Goal: Information Seeking & Learning: Find specific fact

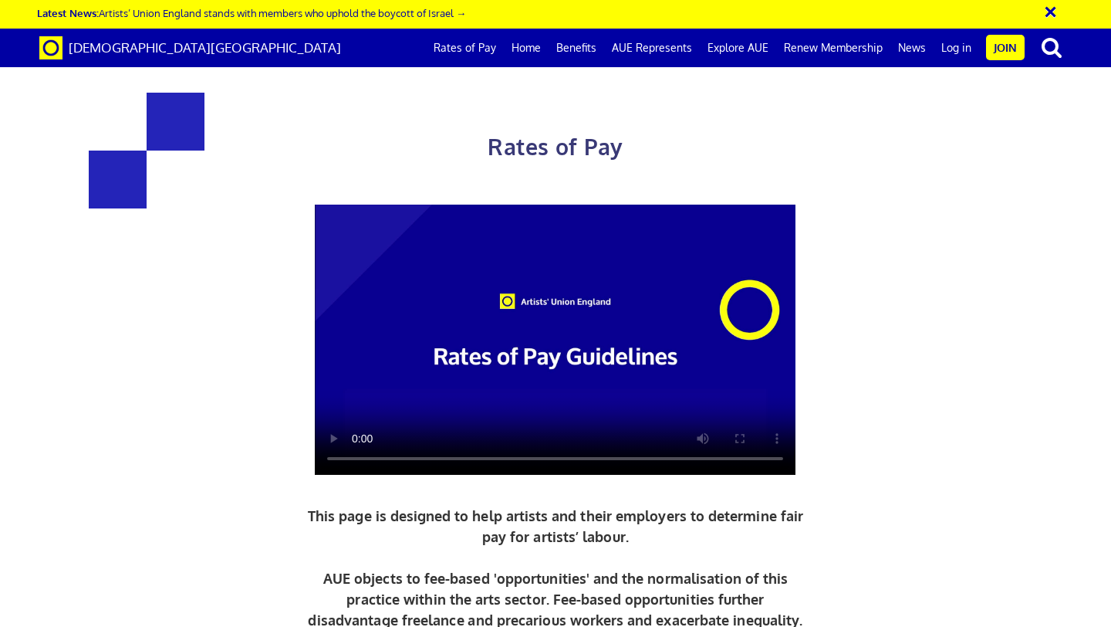
scroll to position [1554, 0]
drag, startPoint x: 510, startPoint y: 251, endPoint x: 649, endPoint y: 251, distance: 138.9
drag, startPoint x: 556, startPoint y: 262, endPoint x: 611, endPoint y: 262, distance: 54.8
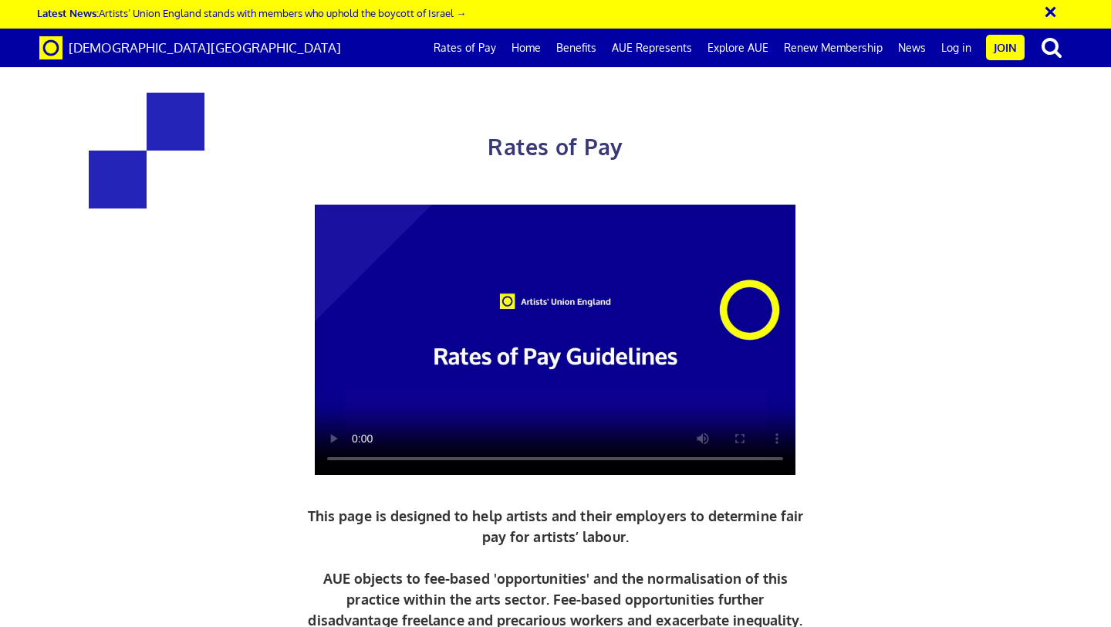
drag, startPoint x: 354, startPoint y: 377, endPoint x: 579, endPoint y: 377, distance: 224.6
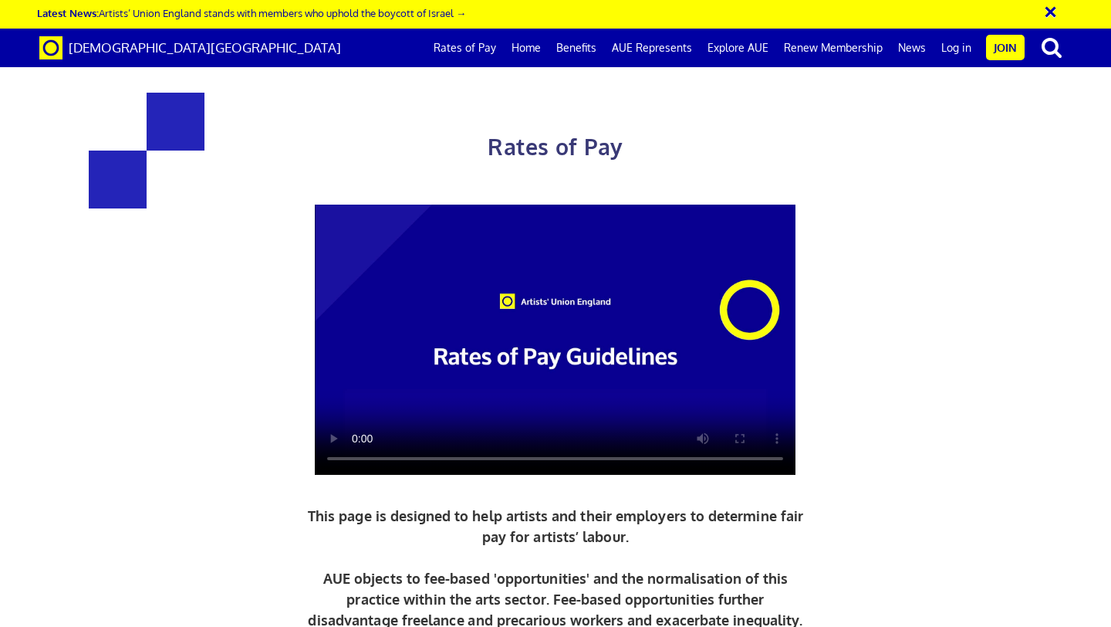
drag, startPoint x: 320, startPoint y: 262, endPoint x: 421, endPoint y: 262, distance: 100.3
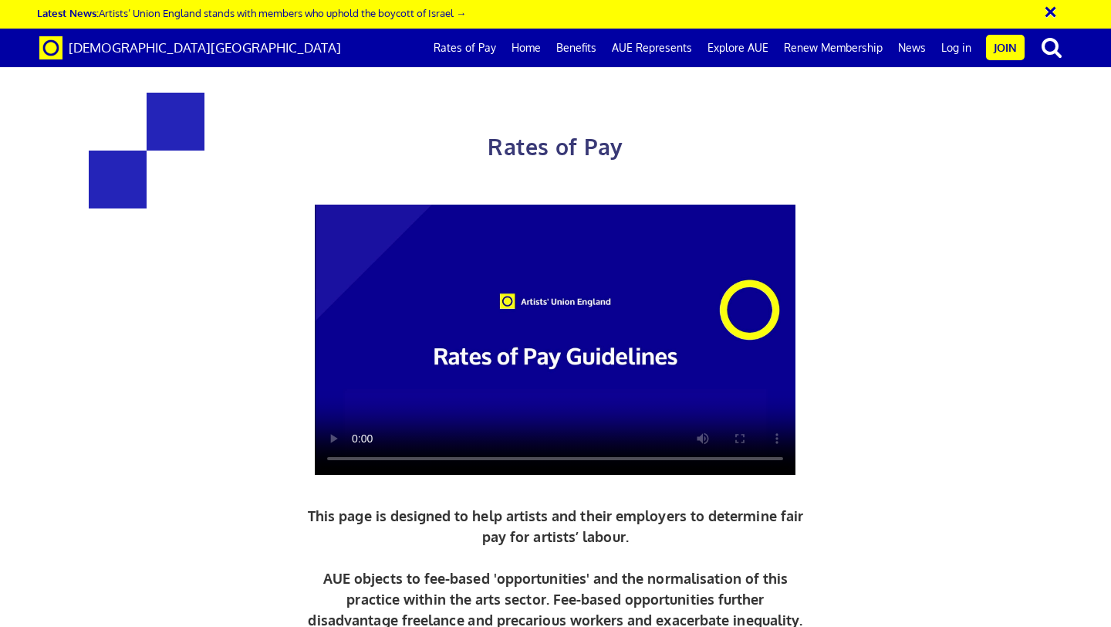
drag, startPoint x: 753, startPoint y: 260, endPoint x: 780, endPoint y: 260, distance: 27.0
drag, startPoint x: 700, startPoint y: 464, endPoint x: 764, endPoint y: 464, distance: 64.1
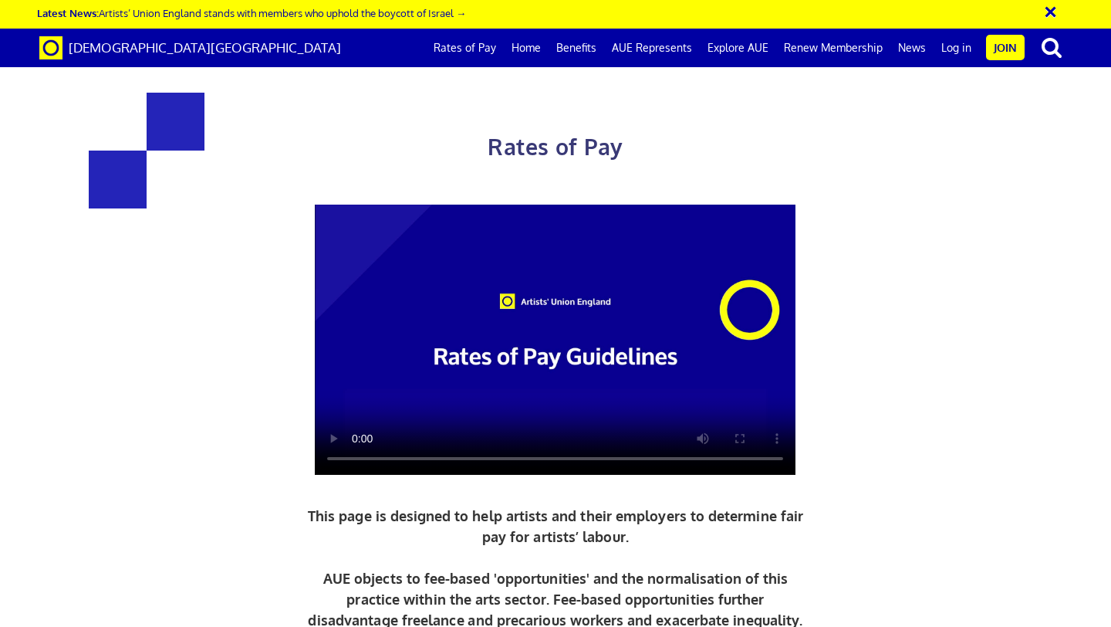
drag, startPoint x: 320, startPoint y: 458, endPoint x: 391, endPoint y: 458, distance: 70.2
drag, startPoint x: 419, startPoint y: 463, endPoint x: 323, endPoint y: 433, distance: 100.3
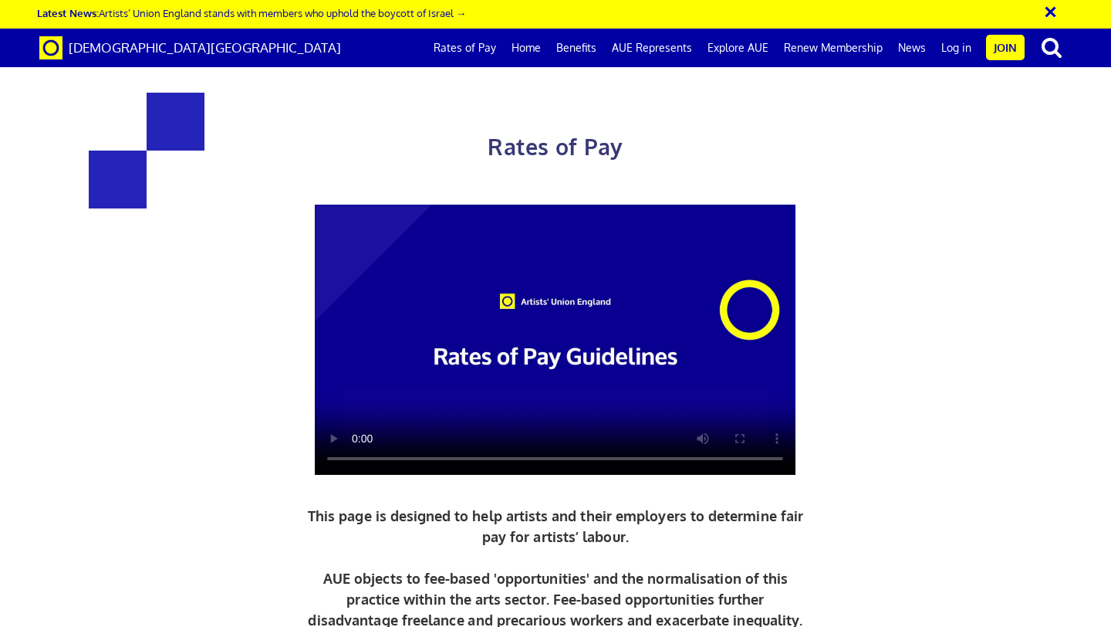
drag, startPoint x: 320, startPoint y: 433, endPoint x: 422, endPoint y: 487, distance: 115.3
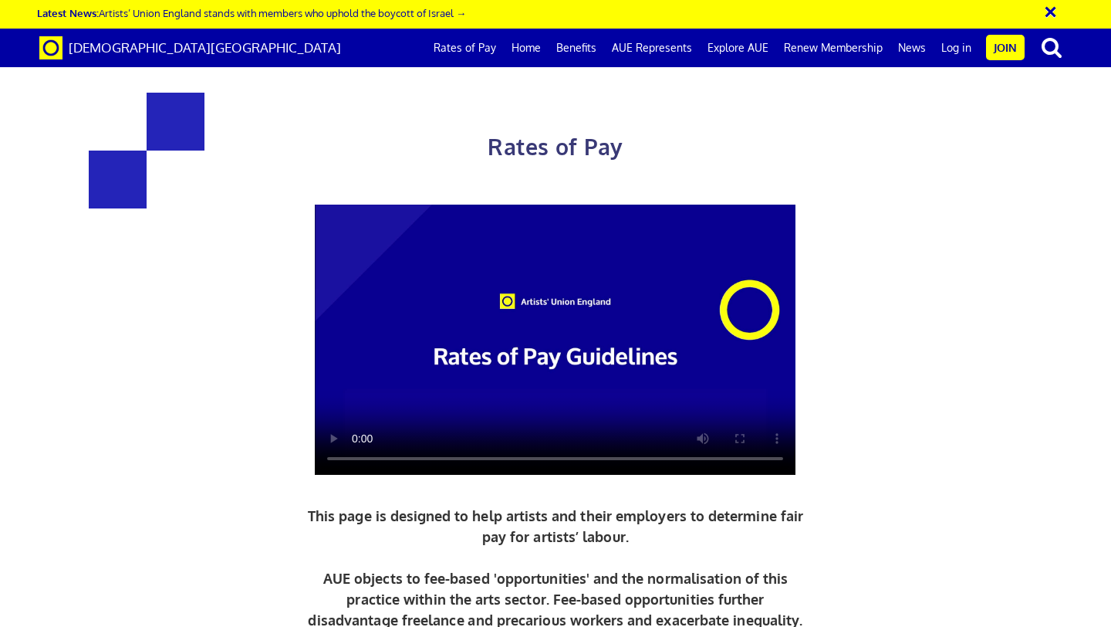
drag, startPoint x: 290, startPoint y: 194, endPoint x: 413, endPoint y: 194, distance: 122.7
drag, startPoint x: 414, startPoint y: 193, endPoint x: 287, endPoint y: 193, distance: 126.6
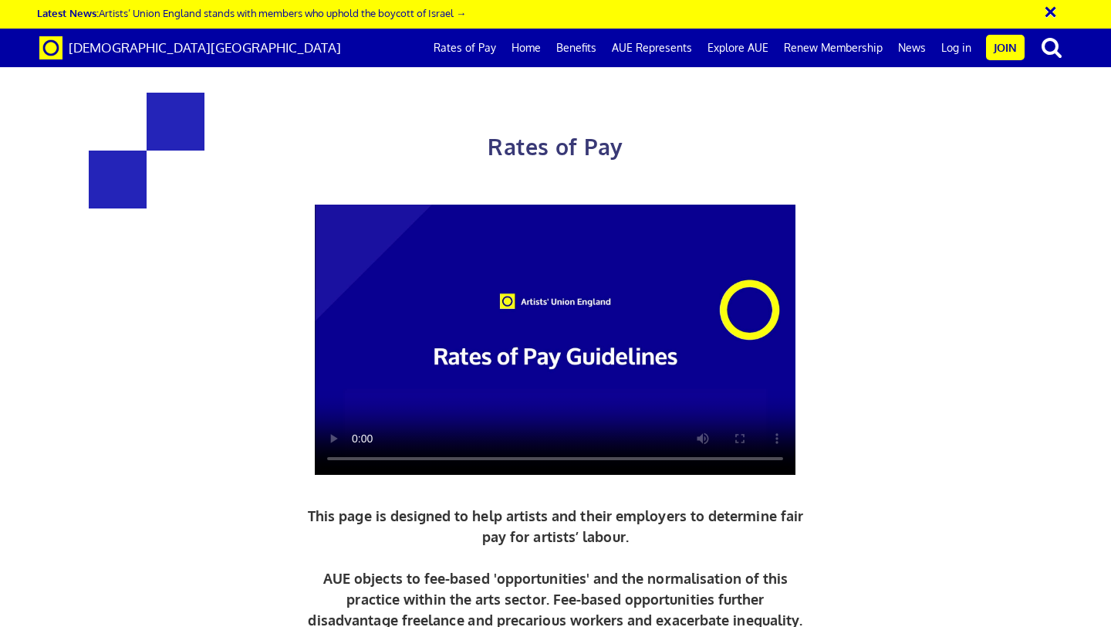
drag, startPoint x: 287, startPoint y: 193, endPoint x: 417, endPoint y: 193, distance: 129.7
drag, startPoint x: 415, startPoint y: 189, endPoint x: 283, endPoint y: 189, distance: 132.0
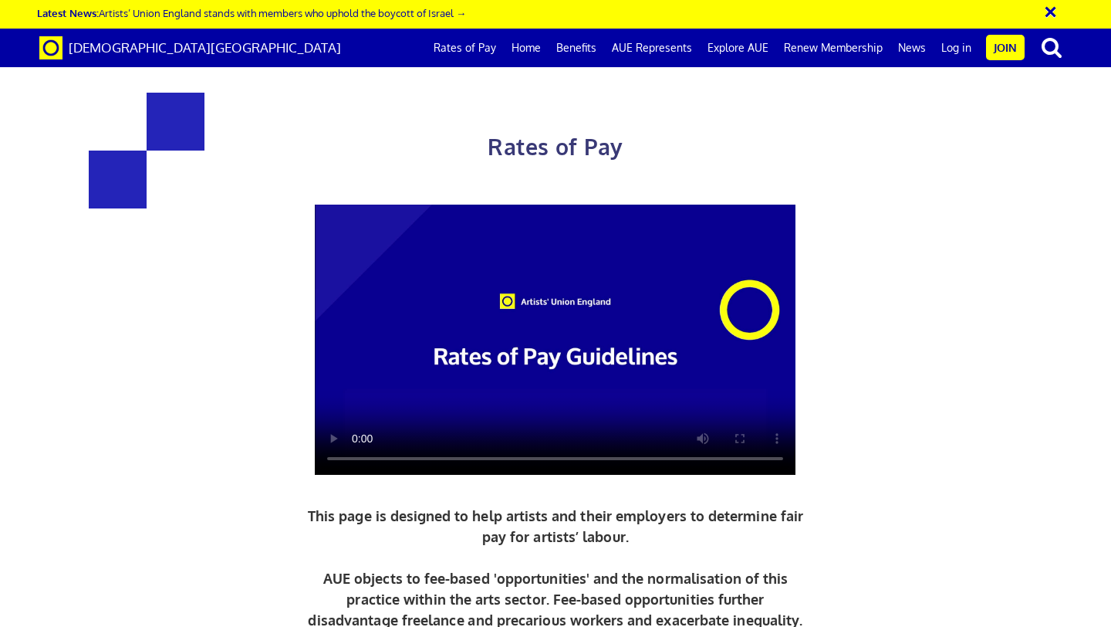
drag, startPoint x: 286, startPoint y: 178, endPoint x: 424, endPoint y: 294, distance: 180.3
